Goal: Task Accomplishment & Management: Manage account settings

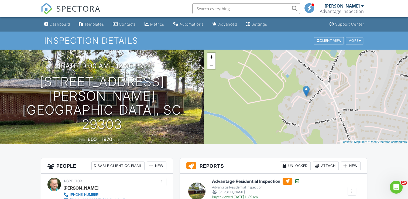
click at [92, 17] on div "SPECTORA" at bounding box center [71, 8] width 60 height 17
click at [95, 25] on div "Templates" at bounding box center [94, 24] width 20 height 5
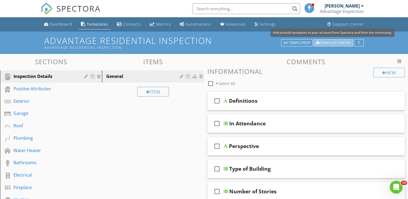
click at [334, 43] on div "Template Center" at bounding box center [333, 43] width 35 height 4
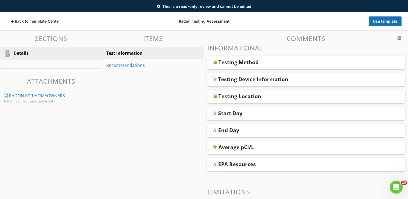
click at [240, 60] on div "Testing Method" at bounding box center [238, 62] width 40 height 6
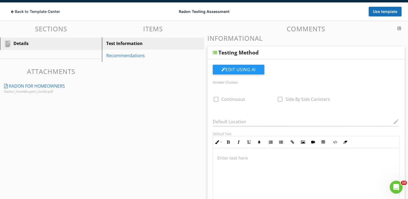
scroll to position [31, 0]
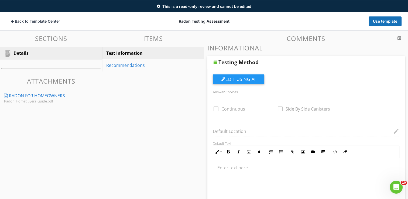
click at [233, 61] on div "Testing Method" at bounding box center [238, 62] width 40 height 6
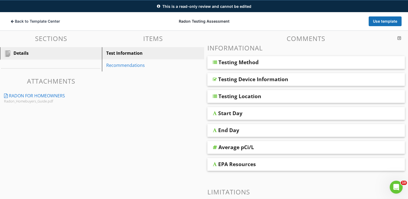
click at [230, 64] on div "Testing Method" at bounding box center [238, 62] width 40 height 6
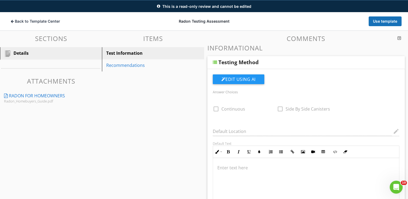
click at [236, 62] on div "Testing Method" at bounding box center [238, 62] width 40 height 6
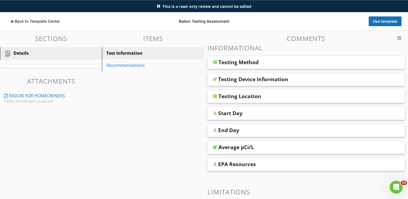
click at [232, 82] on div "Testing Device Information" at bounding box center [253, 79] width 70 height 6
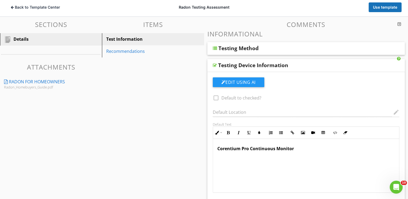
scroll to position [58, 0]
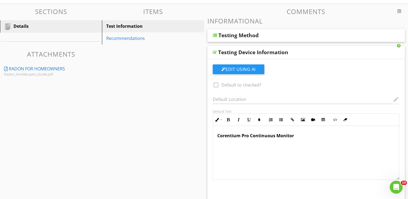
click at [232, 82] on div "check_box_outline_blank Default to checked?" at bounding box center [258, 83] width 97 height 10
click at [222, 53] on div "Testing Device Information" at bounding box center [253, 52] width 70 height 6
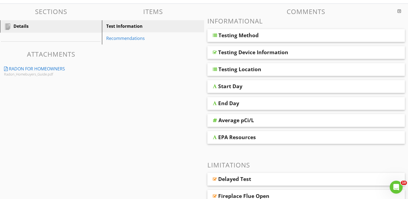
click at [240, 71] on div "Testing Location" at bounding box center [239, 69] width 43 height 6
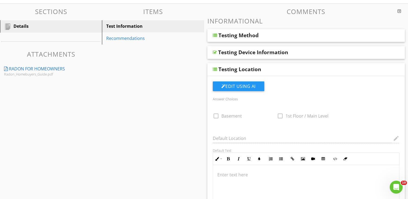
click at [240, 71] on div "Testing Location" at bounding box center [239, 69] width 43 height 6
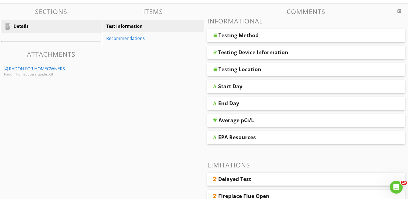
click at [233, 90] on div "Start Day" at bounding box center [306, 86] width 198 height 13
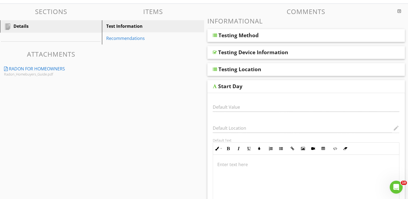
click at [236, 70] on div "Testing Location" at bounding box center [239, 69] width 43 height 6
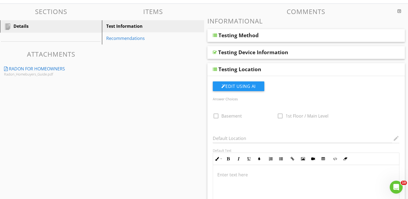
click at [237, 70] on div "Testing Location" at bounding box center [239, 69] width 43 height 6
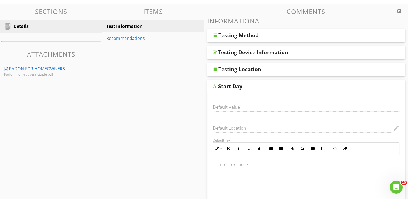
click at [228, 88] on div "Start Day" at bounding box center [230, 86] width 24 height 6
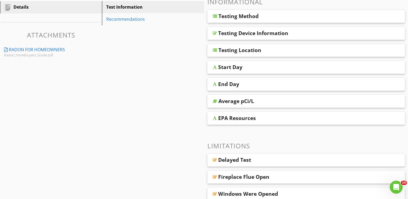
scroll to position [85, 0]
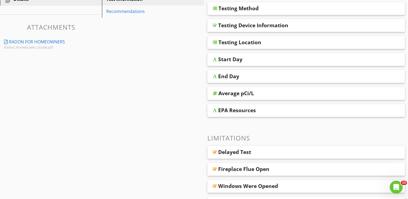
click at [234, 95] on div "Average pCi/L" at bounding box center [236, 93] width 36 height 6
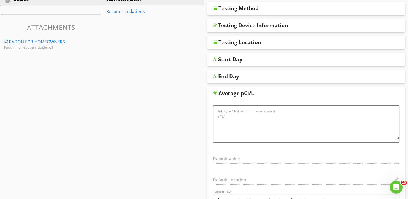
click at [234, 94] on div "Average pCi/L" at bounding box center [236, 93] width 36 height 6
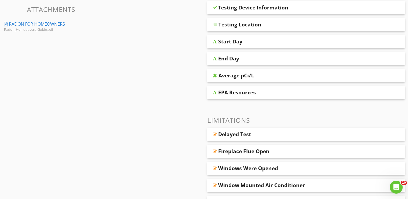
scroll to position [112, 0]
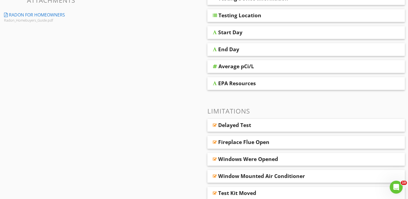
click at [244, 84] on div "EPA Resources" at bounding box center [237, 83] width 38 height 6
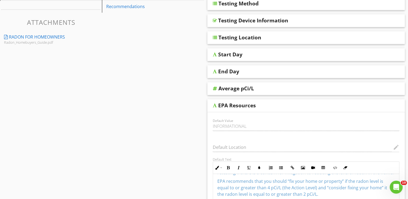
scroll to position [0, 0]
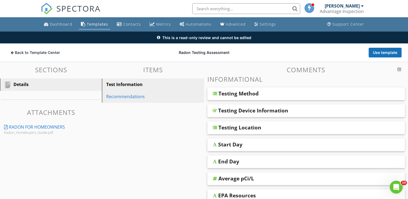
click at [124, 95] on div "Recommendations" at bounding box center [143, 96] width 75 height 6
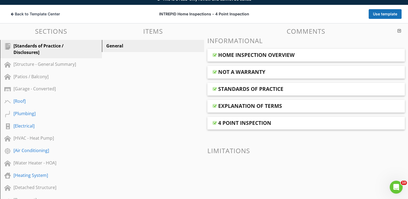
scroll to position [38, 0]
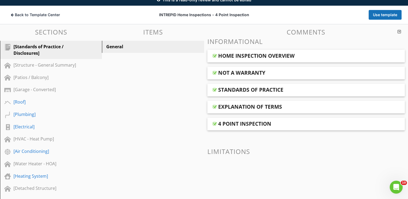
click at [228, 53] on div "HOME INSPECTION OVERVIEW" at bounding box center [256, 56] width 77 height 6
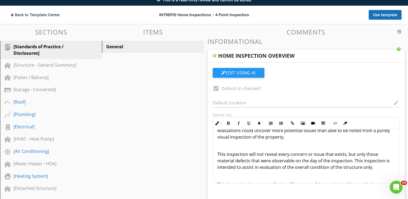
scroll to position [71, 0]
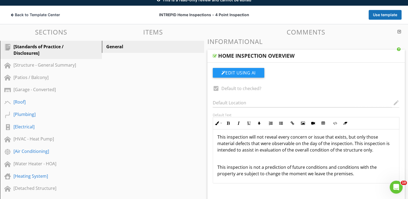
click at [235, 58] on div "HOME INSPECTION OVERVIEW" at bounding box center [256, 56] width 77 height 6
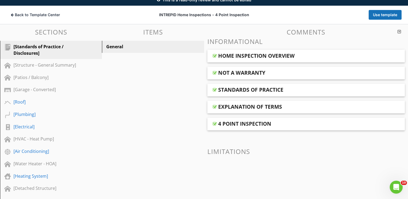
click at [242, 76] on div "NOT A WARRANTY" at bounding box center [306, 73] width 198 height 13
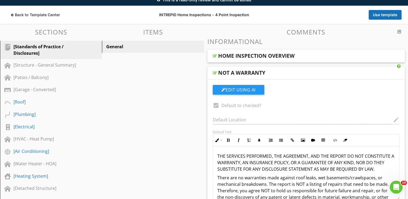
click at [242, 76] on div "NOT A WARRANTY" at bounding box center [306, 73] width 198 height 13
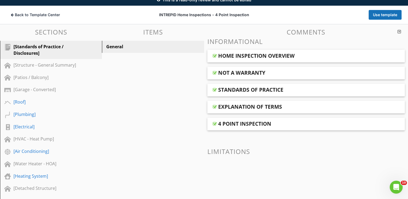
click at [248, 111] on div "EXPLANATION OF TERMS" at bounding box center [306, 107] width 198 height 13
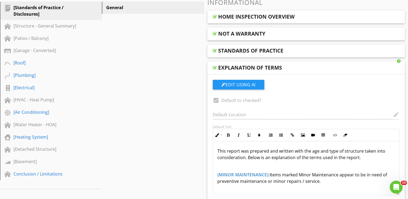
scroll to position [65, 0]
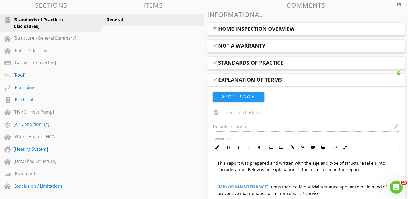
click at [245, 84] on div "EXPLANATION OF TERMS" at bounding box center [306, 80] width 198 height 13
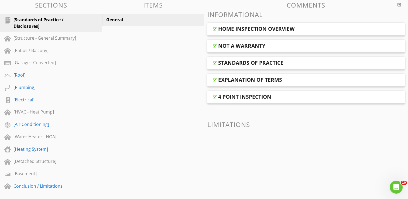
click at [243, 100] on div "4 POINT INSPECTION" at bounding box center [306, 97] width 198 height 13
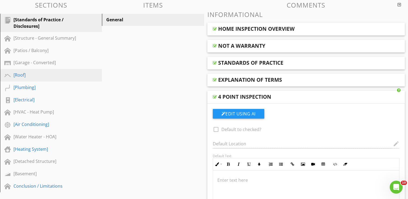
click at [22, 75] on div "[Roof]" at bounding box center [44, 75] width 63 height 6
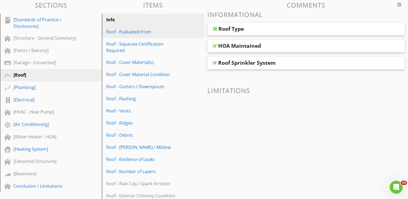
click at [125, 35] on link "Roof - Evaluated From" at bounding box center [154, 32] width 100 height 12
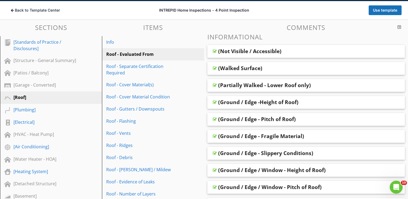
scroll to position [54, 0]
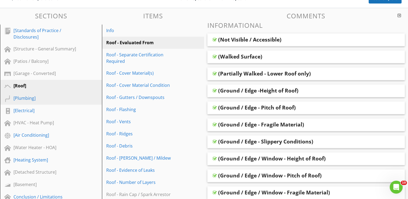
click at [29, 97] on div "[Plumbing]" at bounding box center [44, 98] width 63 height 6
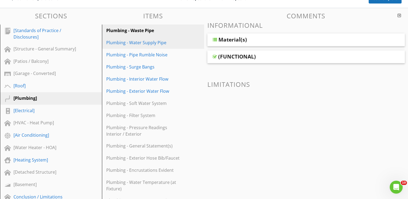
click at [144, 42] on div "Plumbing - Water Supply Pipe" at bounding box center [143, 42] width 75 height 6
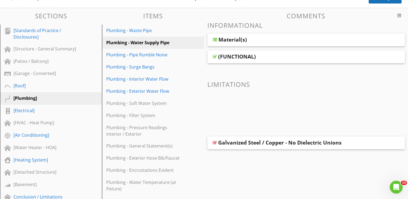
click at [217, 42] on div "Material(s)" at bounding box center [306, 39] width 198 height 13
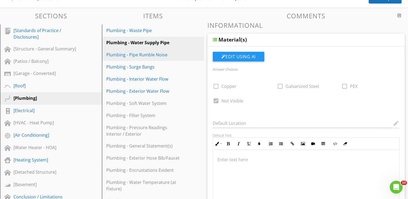
click at [147, 53] on div "Plumbing - Pipe Rumble Noise" at bounding box center [143, 55] width 75 height 6
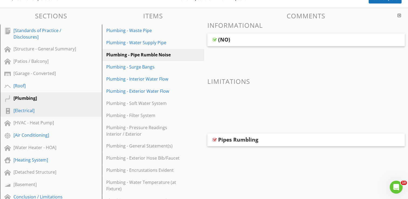
click at [31, 110] on div "[Electrical]" at bounding box center [44, 110] width 63 height 6
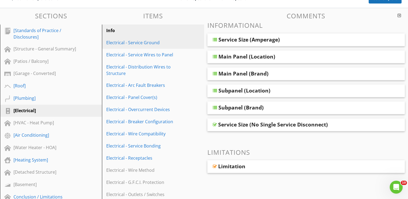
click at [142, 40] on div "Electrical - Service Ground" at bounding box center [143, 42] width 75 height 6
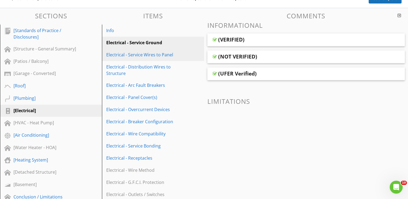
click at [128, 54] on div "Electrical - Service Wires to Panel" at bounding box center [143, 55] width 75 height 6
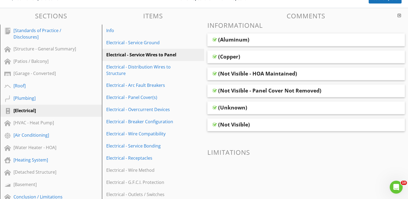
scroll to position [81, 0]
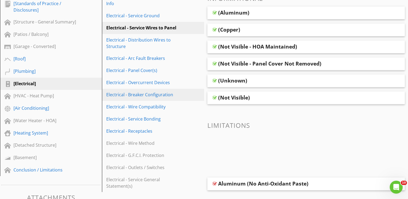
click at [121, 97] on div "Electrical - Breaker Configuration" at bounding box center [143, 94] width 75 height 6
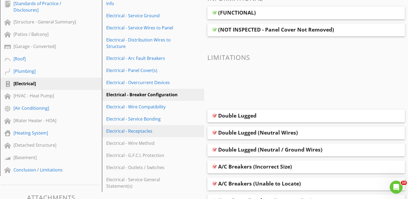
click at [143, 128] on div "Electrical - Receptacles" at bounding box center [143, 131] width 75 height 6
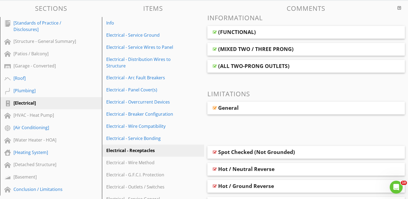
scroll to position [54, 0]
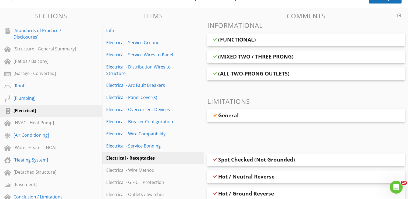
click at [235, 43] on div "(FUNCTIONAL)" at bounding box center [306, 39] width 198 height 13
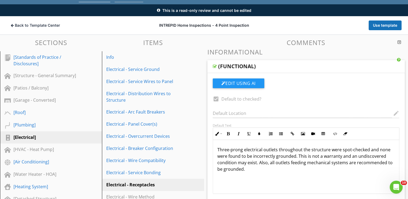
scroll to position [0, 0]
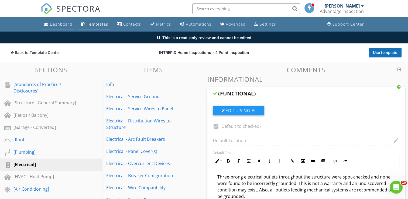
click at [50, 19] on li "Dashboard" at bounding box center [58, 24] width 35 height 14
click at [52, 22] on div "Dashboard" at bounding box center [61, 24] width 22 height 5
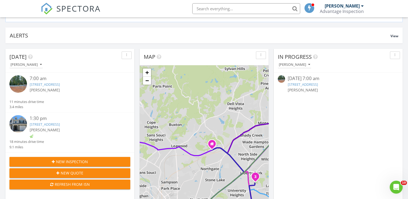
scroll to position [54, 0]
